Goal: Information Seeking & Learning: Learn about a topic

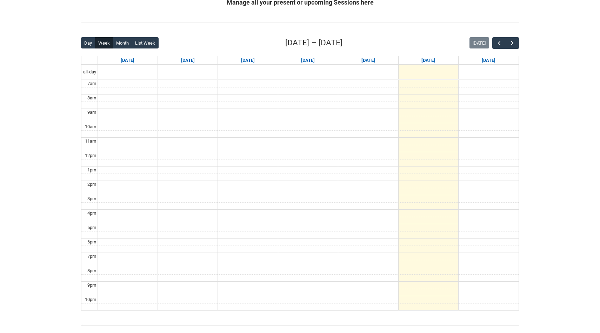
scroll to position [135, 0]
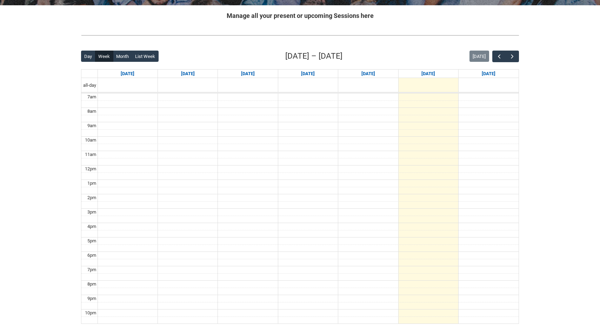
click at [519, 58] on div "Back Loading... This page should update in a few seconds... Day Week Month List…" at bounding box center [299, 187] width 449 height 285
click at [514, 58] on span "button" at bounding box center [512, 56] width 7 height 7
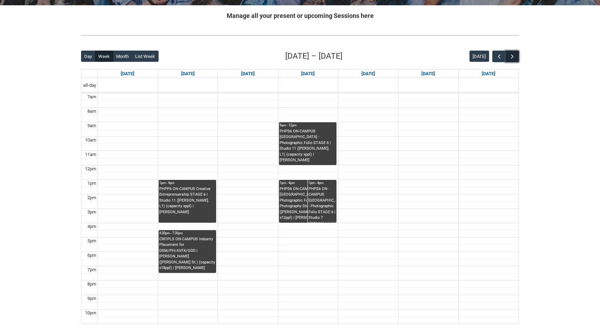
click at [514, 58] on span "button" at bounding box center [512, 56] width 7 height 7
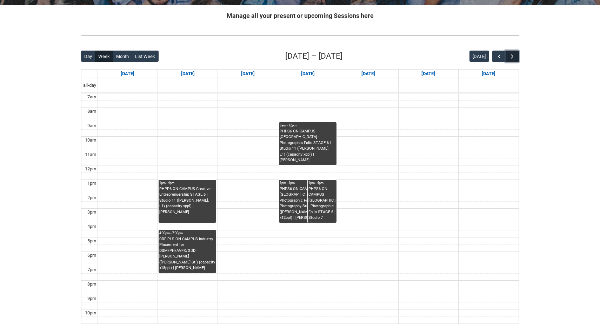
click at [514, 58] on span "button" at bounding box center [512, 56] width 7 height 7
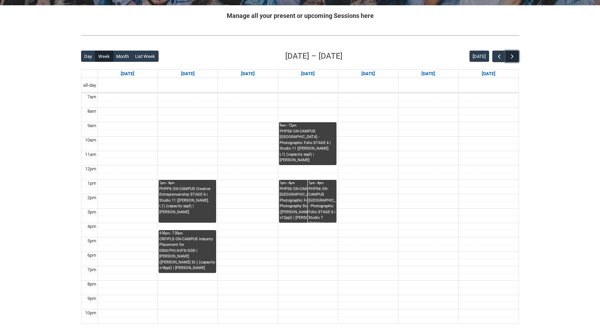
click at [514, 58] on span "button" at bounding box center [512, 56] width 7 height 7
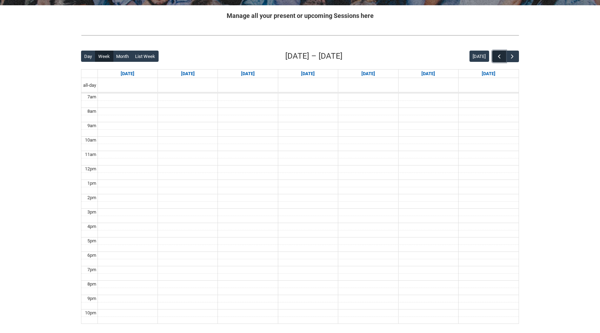
click at [500, 56] on span "button" at bounding box center [499, 56] width 7 height 7
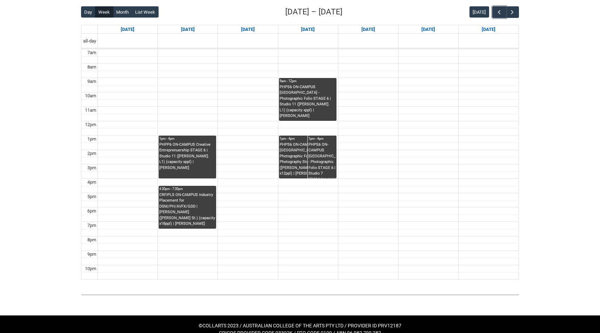
scroll to position [185, 0]
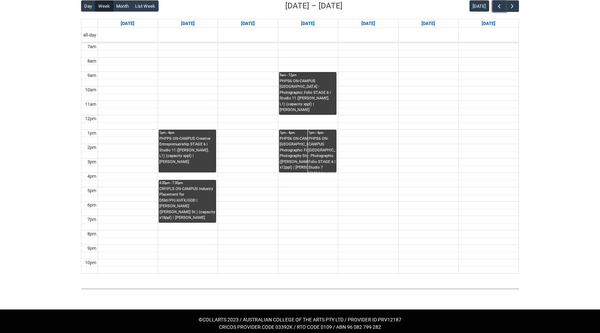
click at [207, 191] on div "CRFIPLS ON-CAMPUS Industry Placement for DSM/PH/AVFX/GDD | [PERSON_NAME] ([PERS…" at bounding box center [187, 203] width 56 height 35
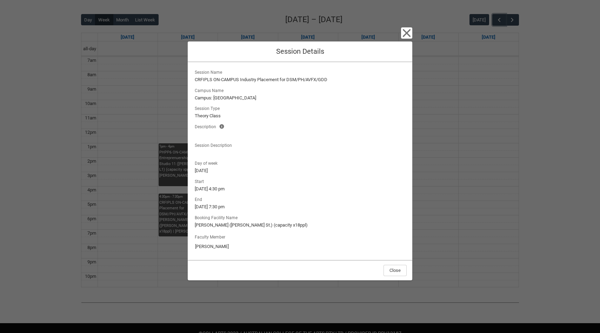
scroll to position [171, 0]
click at [404, 32] on icon "button" at bounding box center [406, 32] width 11 height 11
